Goal: Browse casually: Explore the website without a specific task or goal

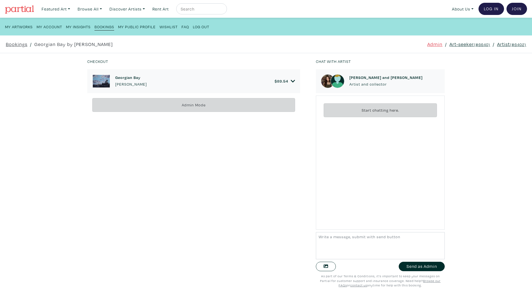
click at [290, 82] on icon at bounding box center [292, 81] width 4 height 5
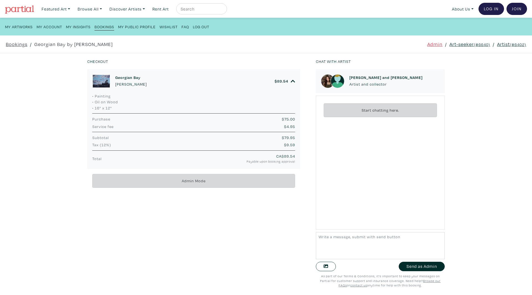
click at [128, 75] on h6 "Georgian Bay" at bounding box center [131, 77] width 32 height 5
click at [19, 9] on img at bounding box center [19, 9] width 29 height 8
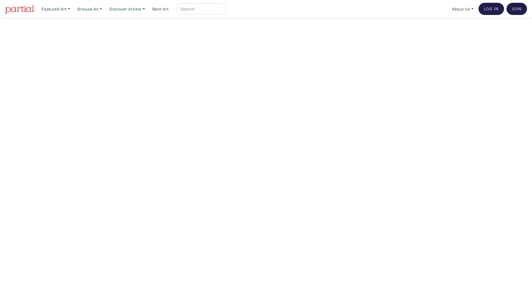
click at [19, 10] on img at bounding box center [19, 9] width 29 height 8
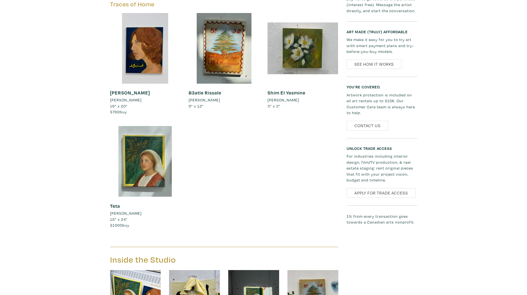
scroll to position [471, 0]
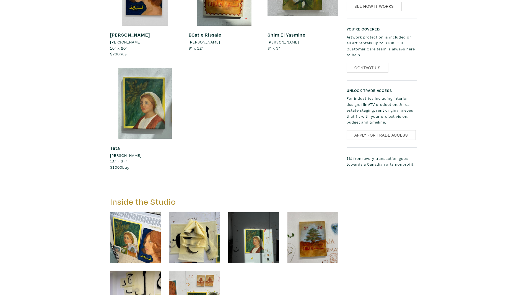
click at [87, 94] on div "Thomas Atallah Artist member since 2025 Thomas Atallah is a visual Artist based…" at bounding box center [263, 32] width 519 height 707
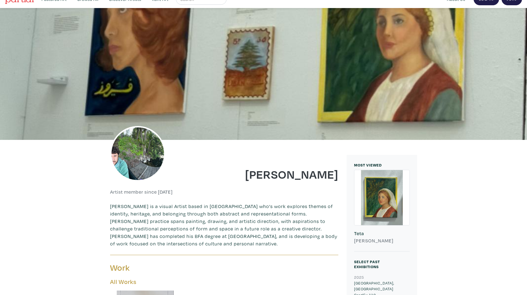
scroll to position [0, 0]
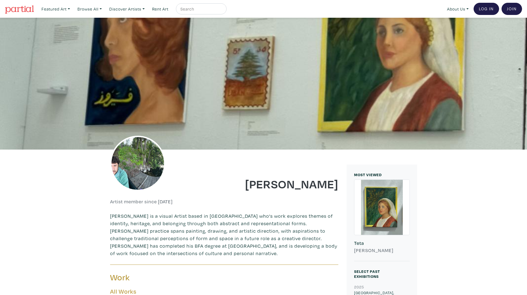
click at [8, 15] on link at bounding box center [19, 8] width 29 height 13
